Goal: Information Seeking & Learning: Learn about a topic

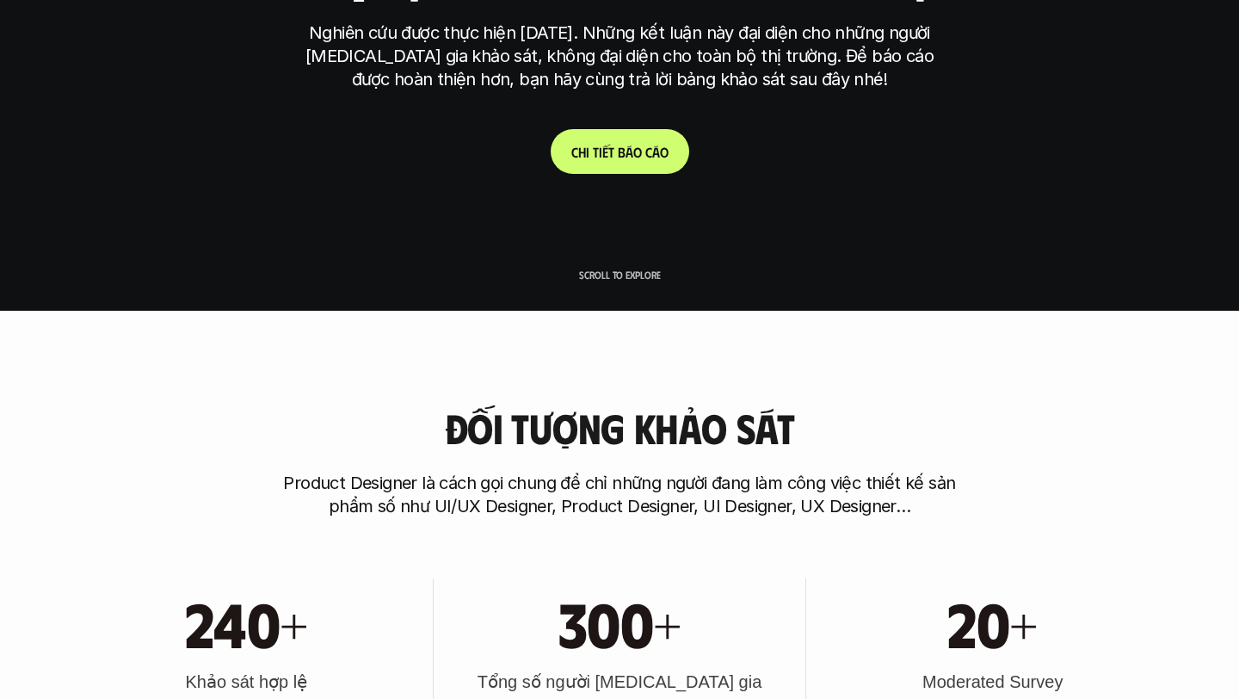
scroll to position [422, 0]
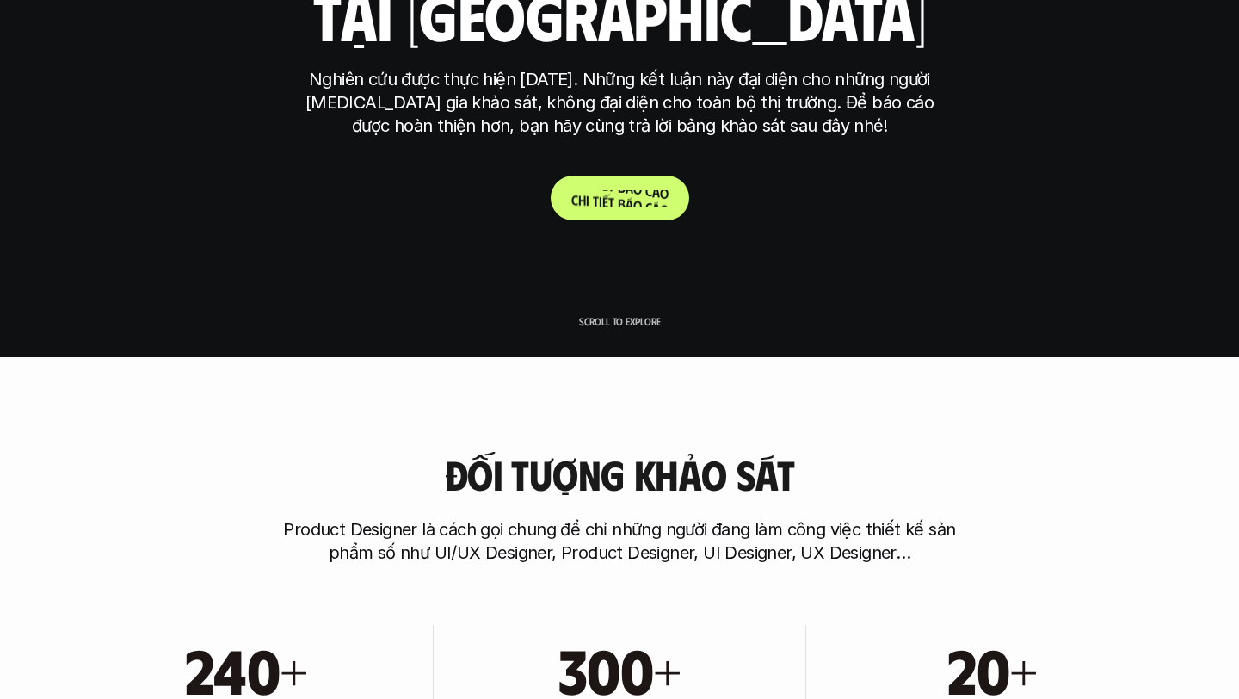
click at [644, 194] on p "C h i t i ế t b á o c á o" at bounding box center [619, 198] width 97 height 16
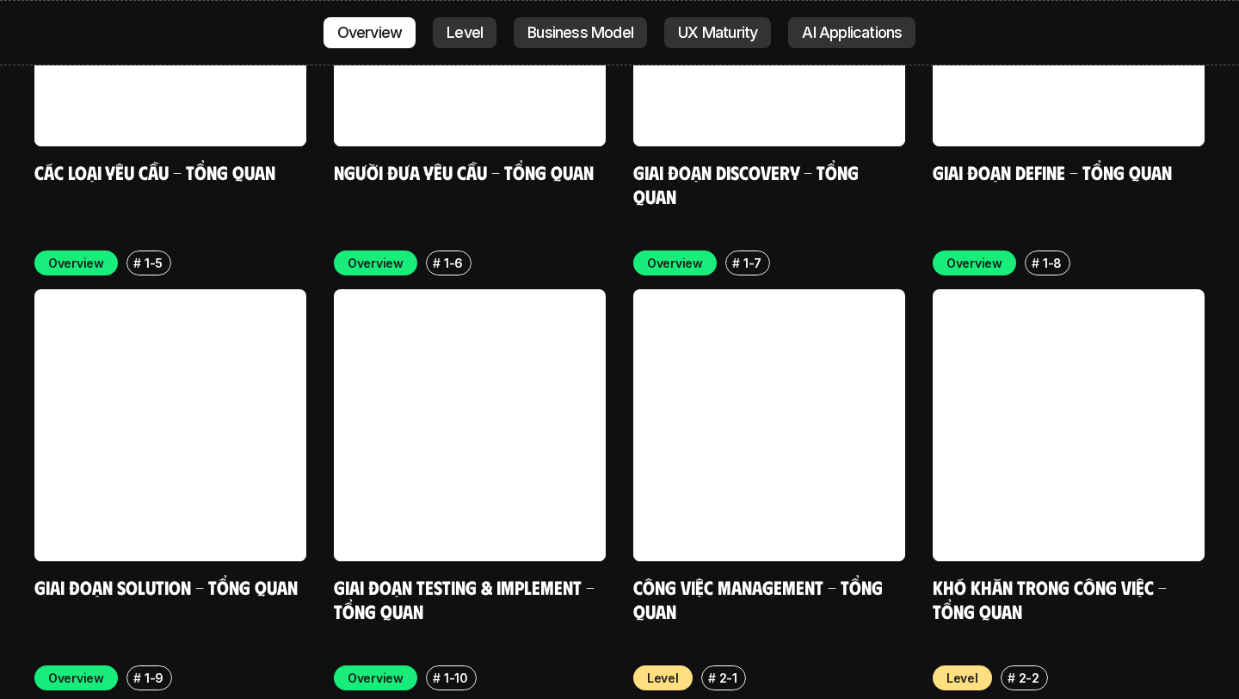
scroll to position [5294, 0]
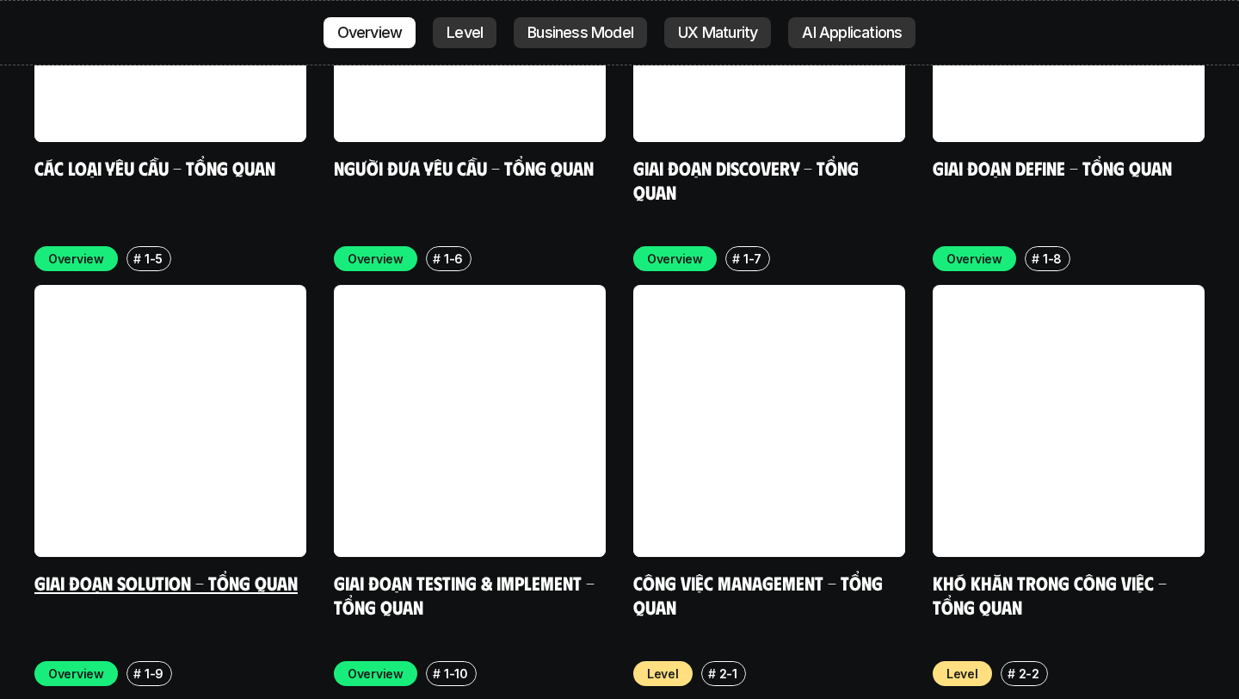
click at [140, 246] on div "# 1-5" at bounding box center [148, 258] width 45 height 25
click at [76, 249] on p "Overview" at bounding box center [76, 258] width 56 height 18
click at [148, 246] on div "# 1-5" at bounding box center [148, 258] width 45 height 25
click at [145, 570] on link "Giai đoạn Solution - Tổng quan" at bounding box center [165, 581] width 263 height 23
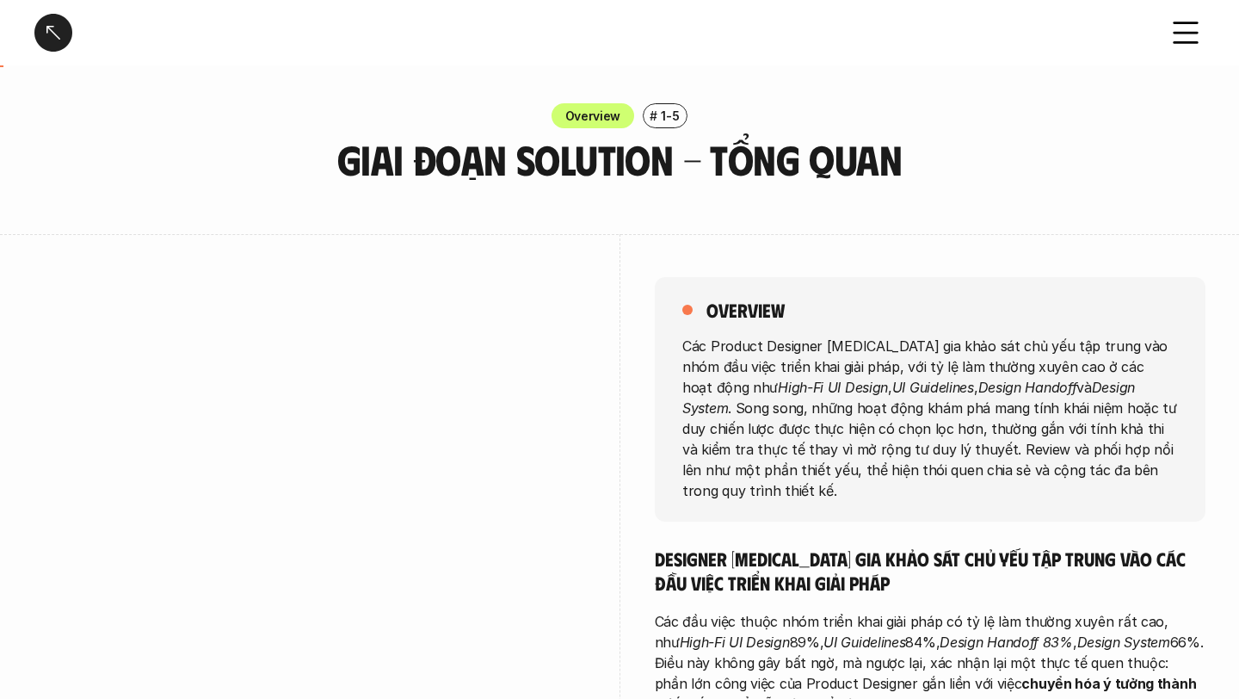
click at [42, 22] on div at bounding box center [53, 33] width 38 height 38
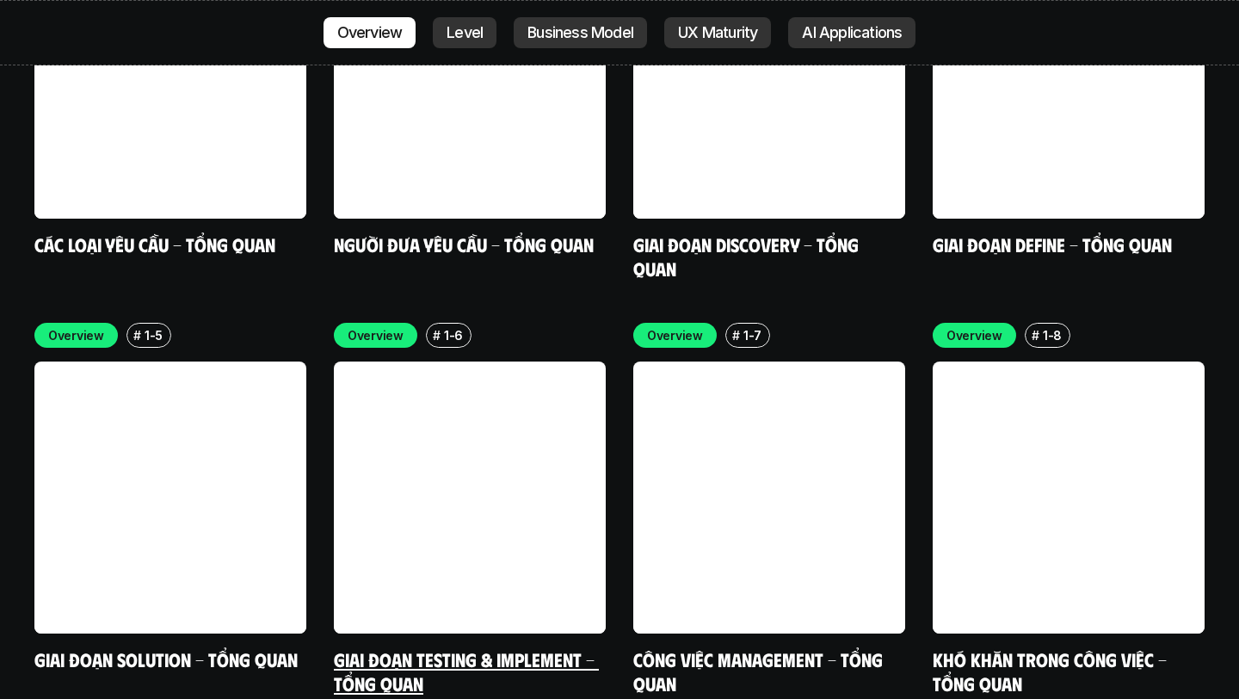
scroll to position [5227, 0]
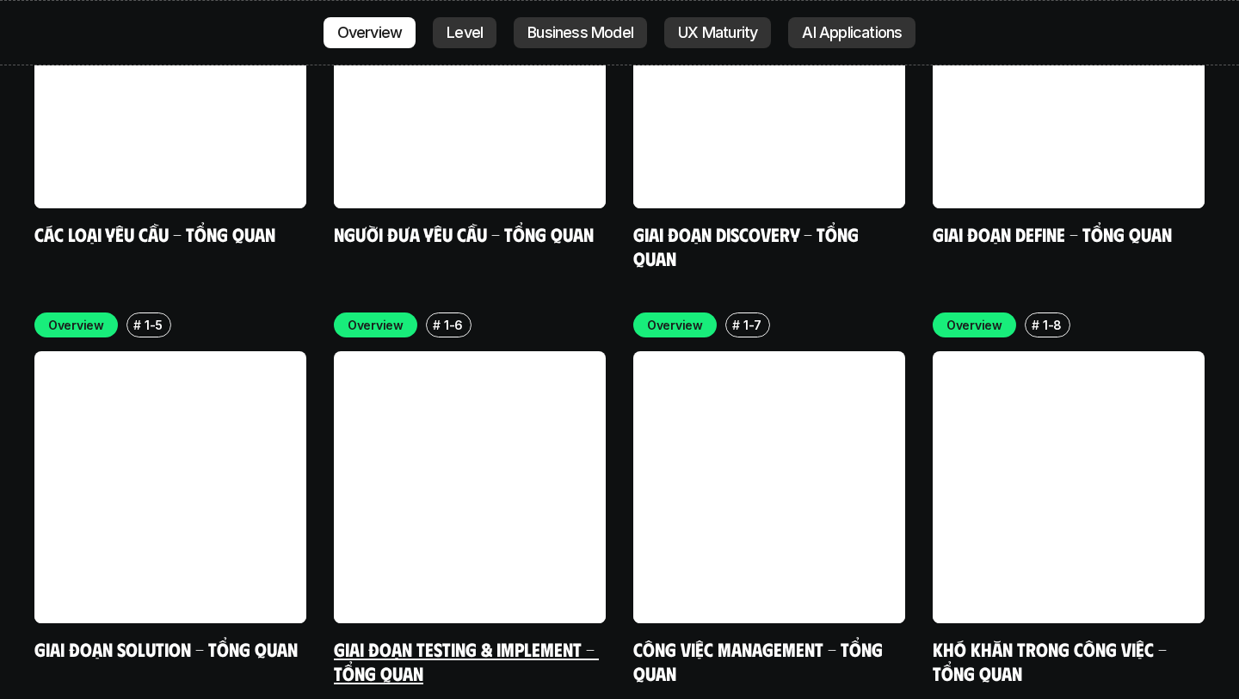
click at [502, 637] on link "Giai đoạn Testing & Implement - Tổng quan" at bounding box center [466, 660] width 265 height 47
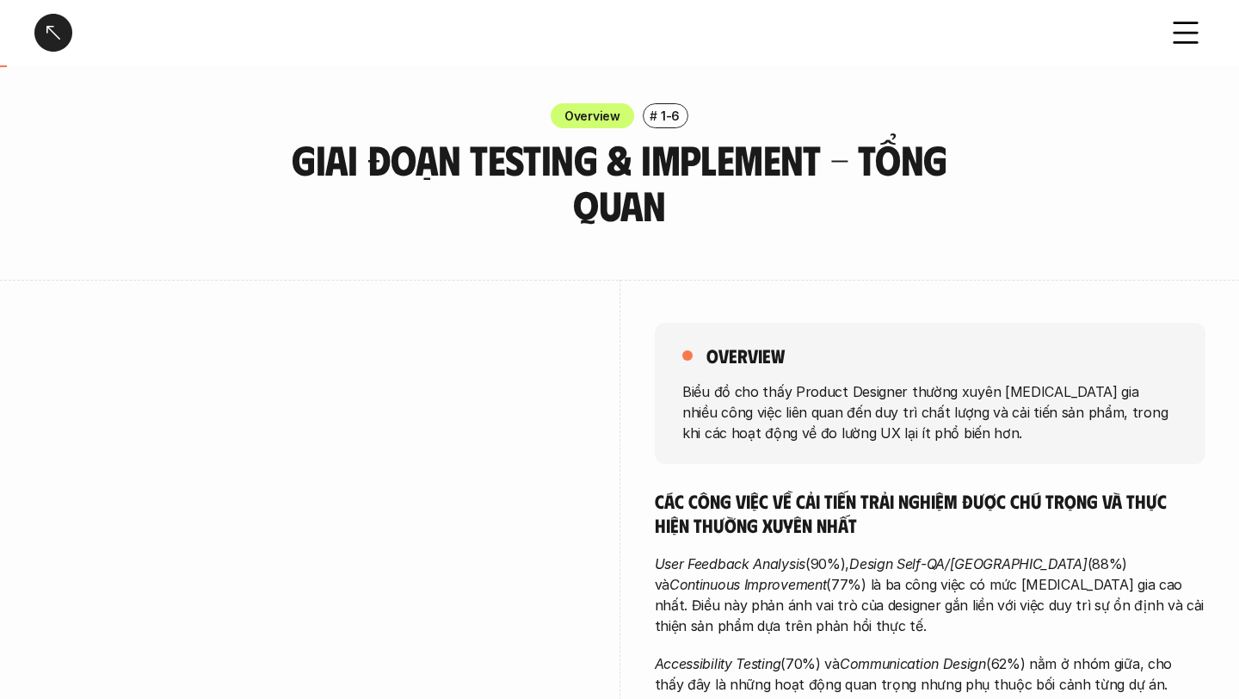
click at [49, 36] on div at bounding box center [53, 33] width 38 height 38
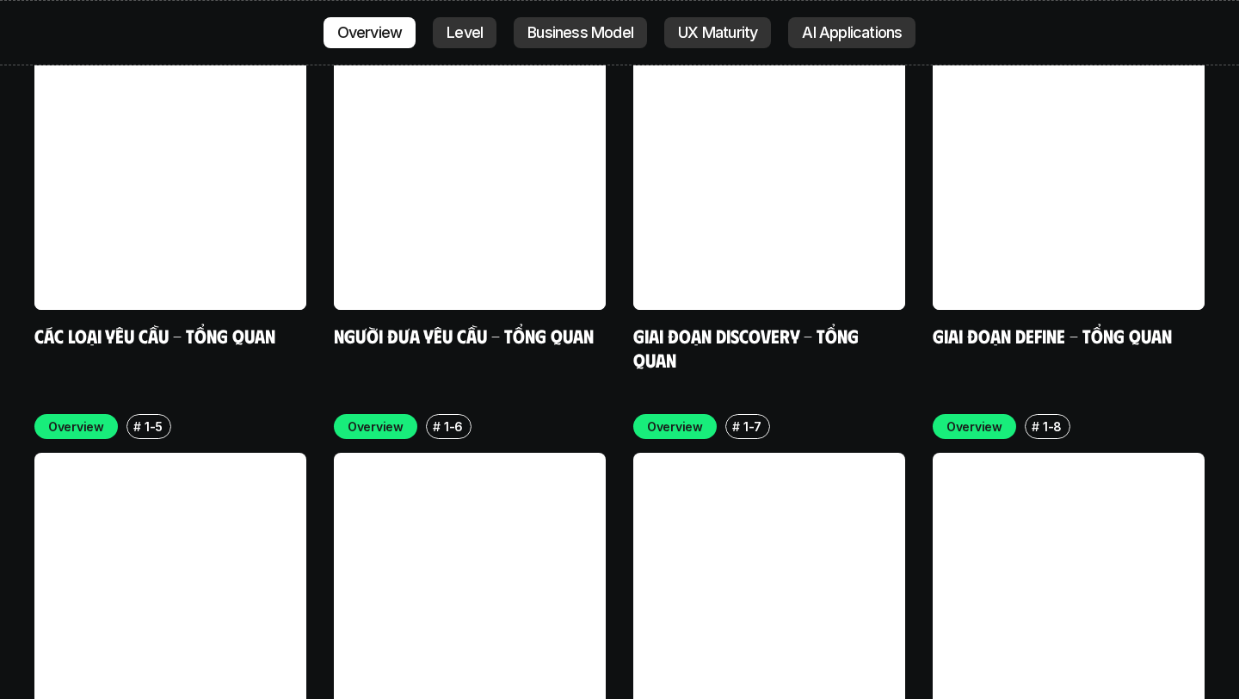
scroll to position [5346, 0]
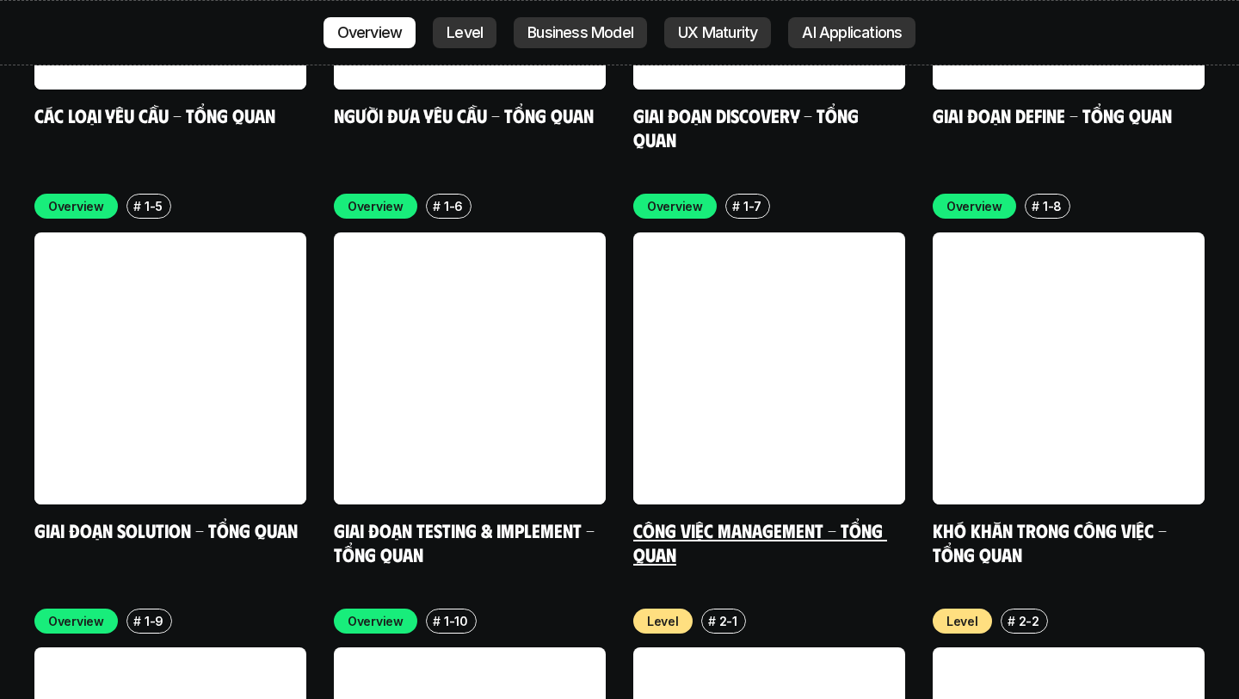
click at [722, 518] on link "Công việc Management - Tổng quan" at bounding box center [760, 541] width 254 height 47
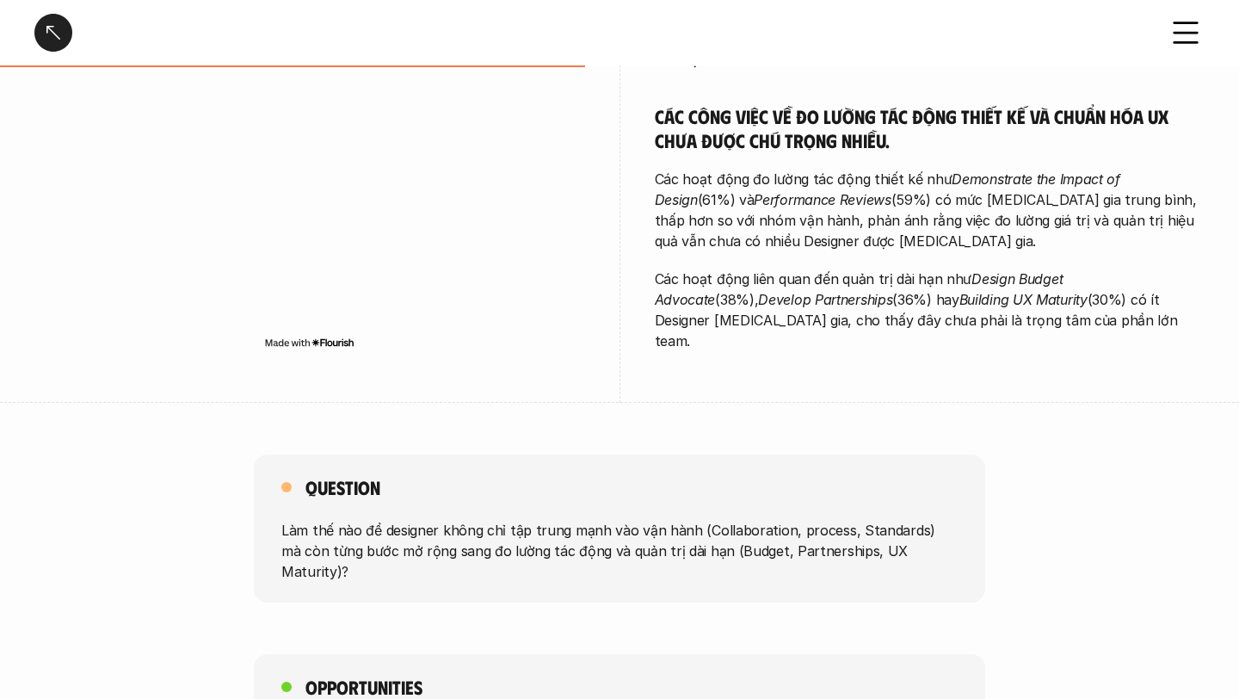
scroll to position [627, 0]
